Goal: Navigation & Orientation: Find specific page/section

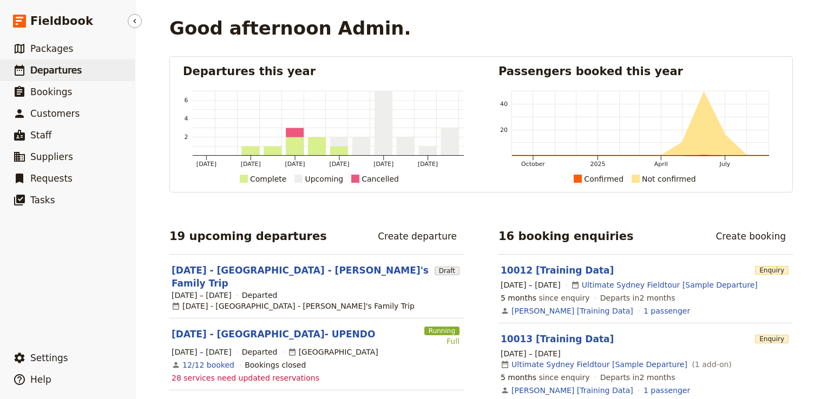
click at [55, 68] on span "Departures" at bounding box center [55, 70] width 51 height 11
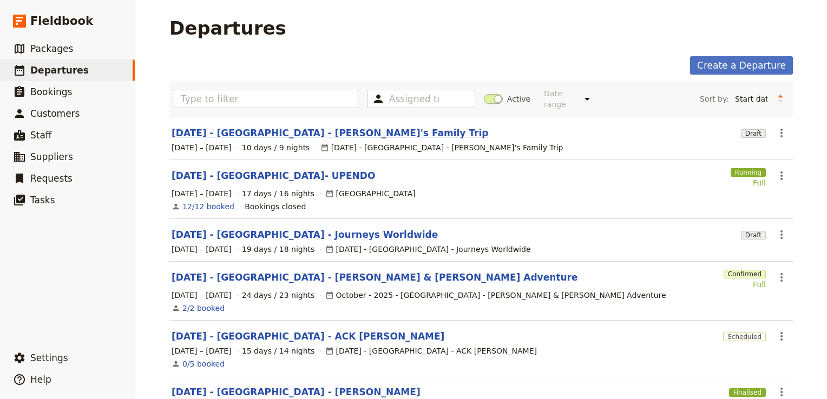
click at [292, 127] on link "FEB 2026 - TANZANIA - Adrian's Family Trip" at bounding box center [330, 133] width 317 height 13
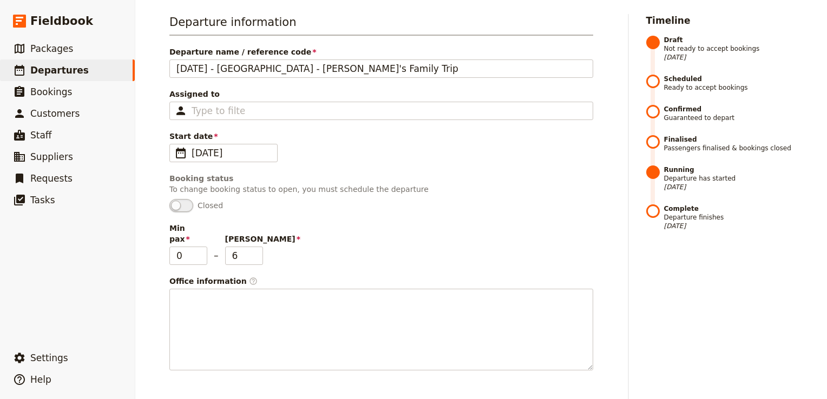
scroll to position [54, 0]
